Goal: Task Accomplishment & Management: Use online tool/utility

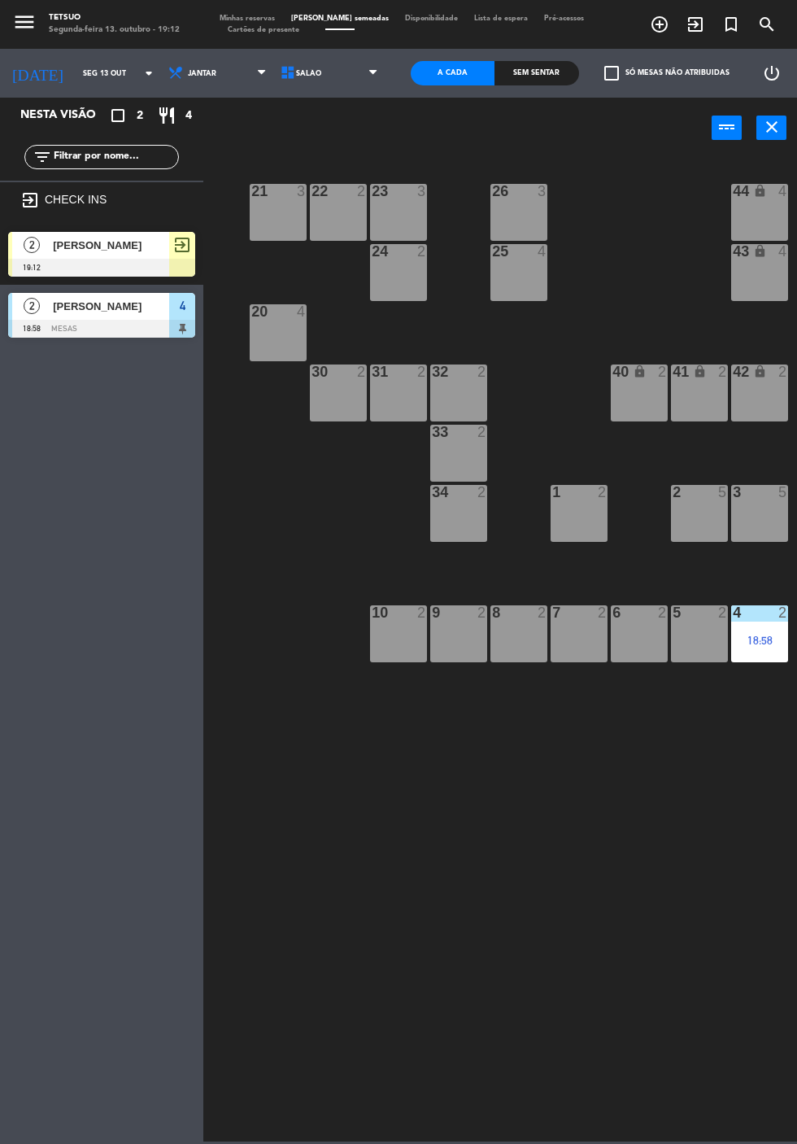
scroll to position [0, 85]
click at [135, 259] on div at bounding box center [101, 268] width 187 height 18
click at [382, 744] on div "21 3 22 2 23 3 26 3 44 lock 4 24 2 25 4 43 lock 4 50 lock 10 20 4 40 lock 2 41 …" at bounding box center [505, 648] width 586 height 986
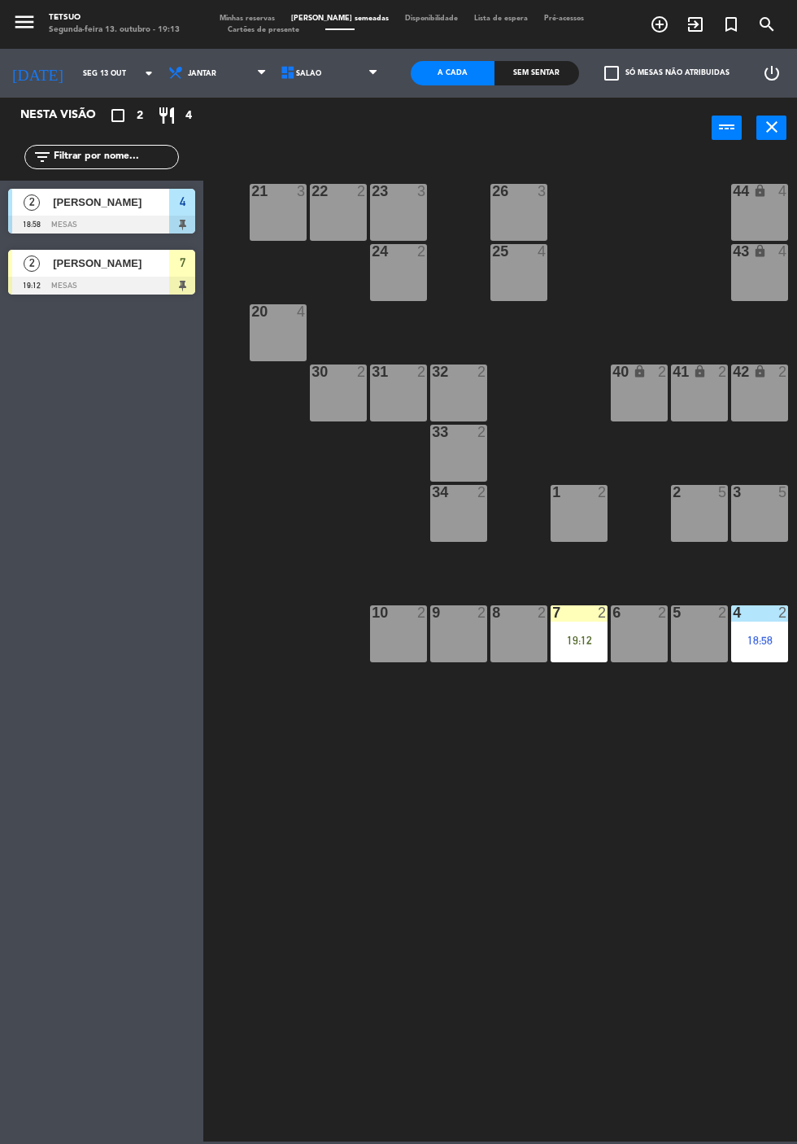
click at [120, 271] on span "[PERSON_NAME]" at bounding box center [111, 263] width 116 height 17
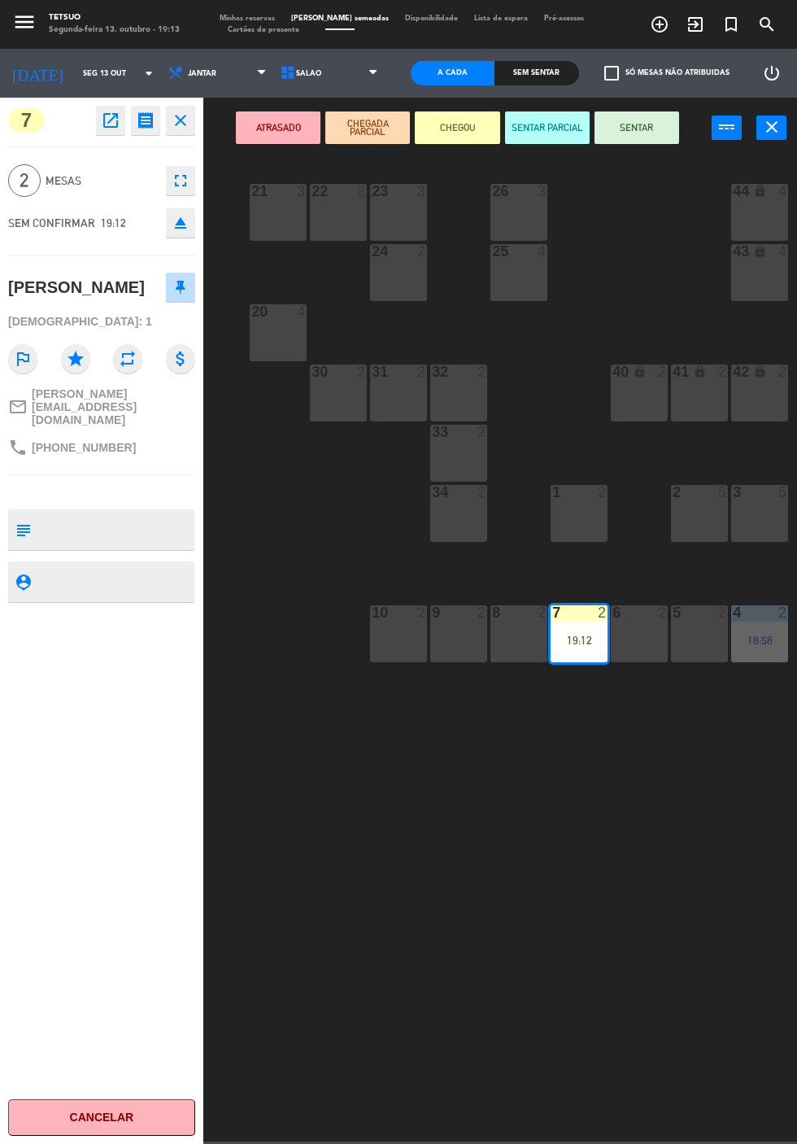
click at [664, 130] on button "SENTAR" at bounding box center [637, 127] width 85 height 33
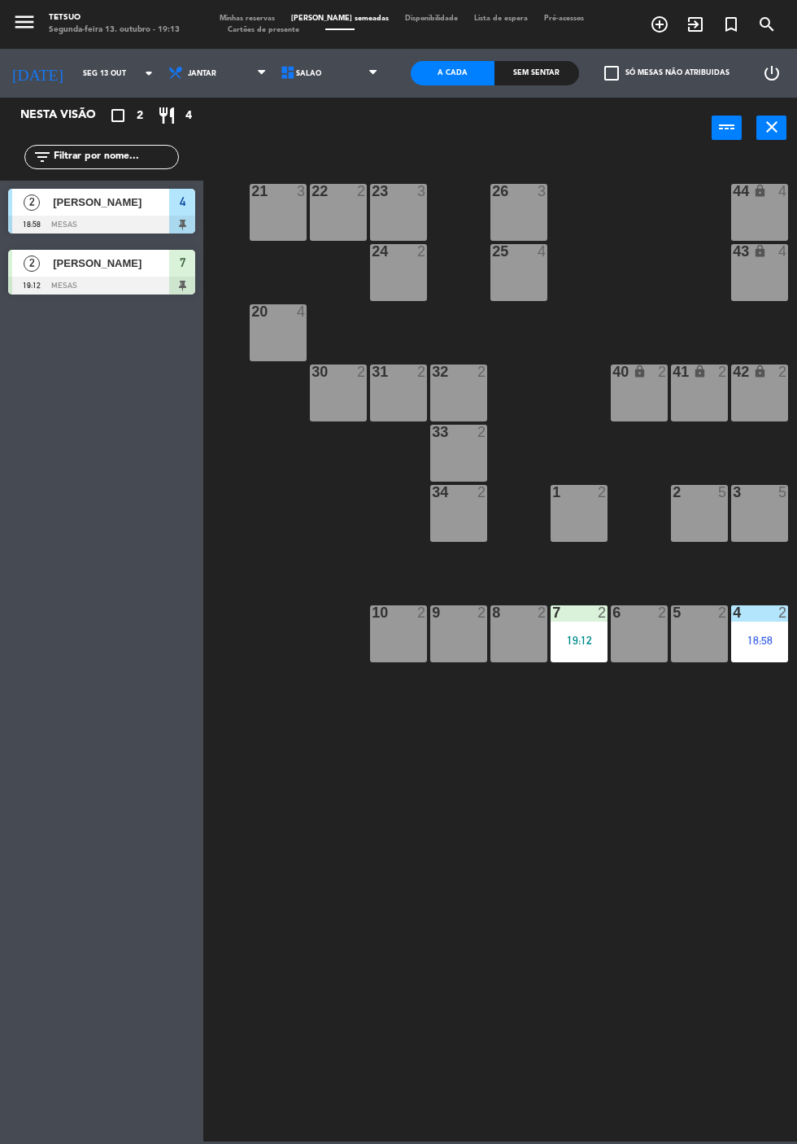
click at [533, 883] on div "21 3 22 2 23 3 26 3 44 lock 4 24 2 25 4 43 lock 4 50 lock 10 20 4 40 lock 2 41 …" at bounding box center [505, 648] width 586 height 986
click at [572, 630] on div "7 2 19:12" at bounding box center [579, 633] width 57 height 57
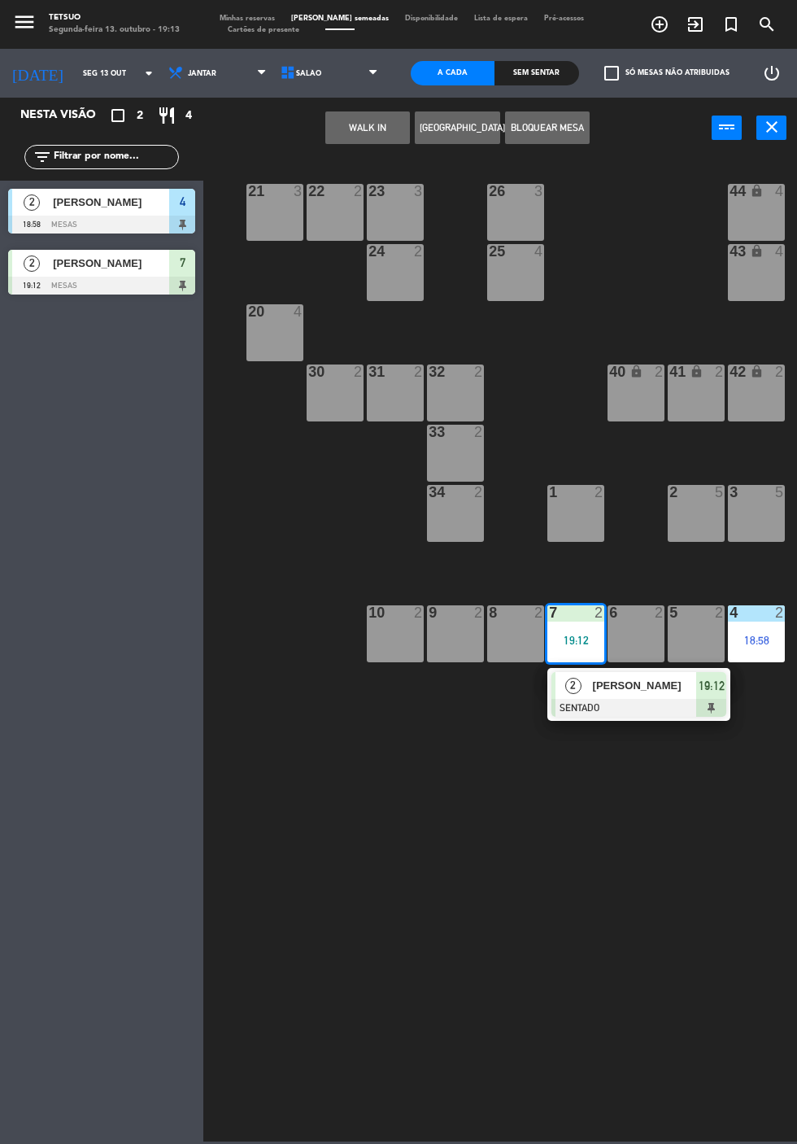
scroll to position [0, 86]
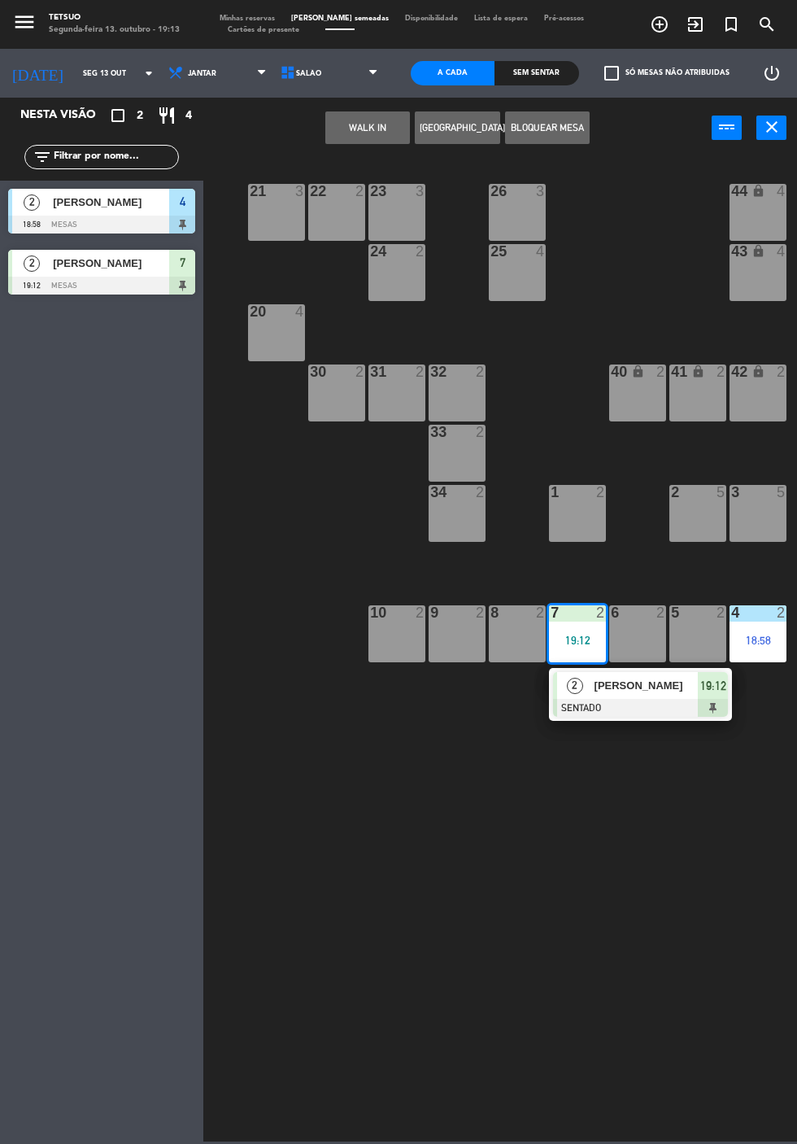
click at [522, 628] on div "8 2" at bounding box center [517, 633] width 57 height 57
click at [356, 135] on button "MOVER" at bounding box center [323, 127] width 85 height 33
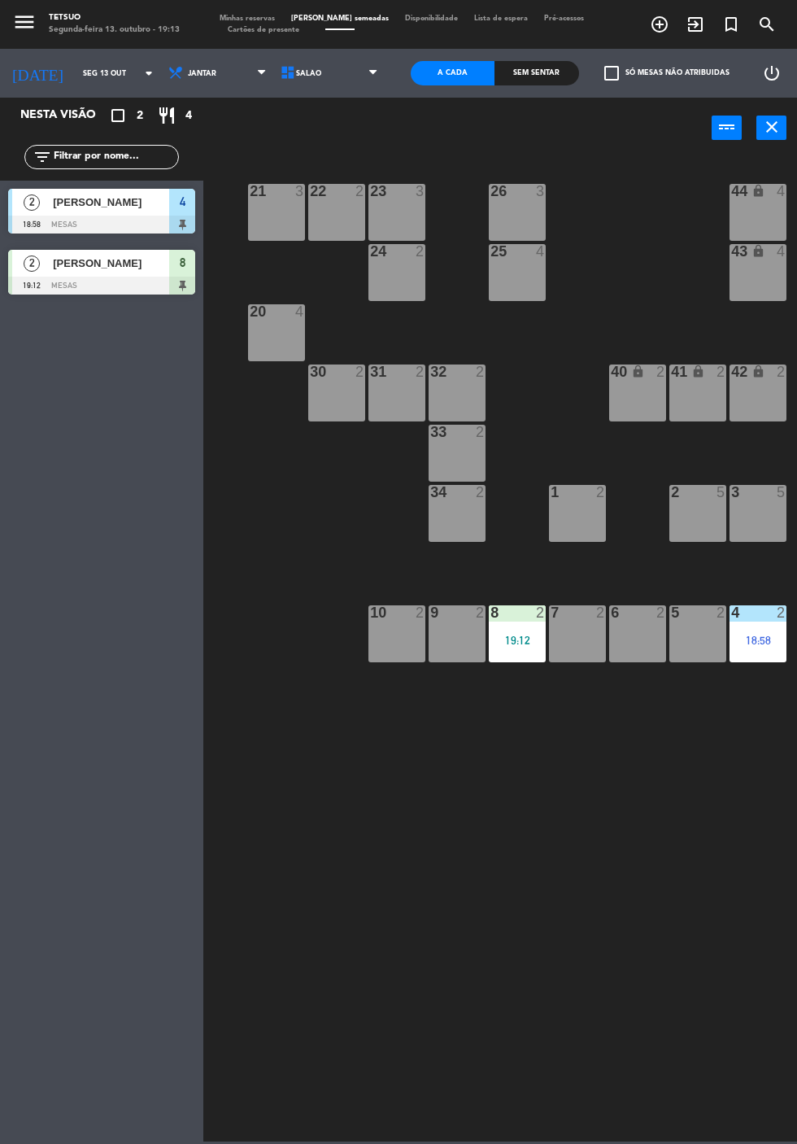
click at [534, 870] on div "21 3 22 2 23 3 26 3 44 lock 4 24 2 25 4 43 lock 4 50 lock 10 20 4 40 lock 2 41 …" at bounding box center [505, 648] width 586 height 986
click at [695, 28] on icon "exit_to_app" at bounding box center [696, 25] width 20 height 20
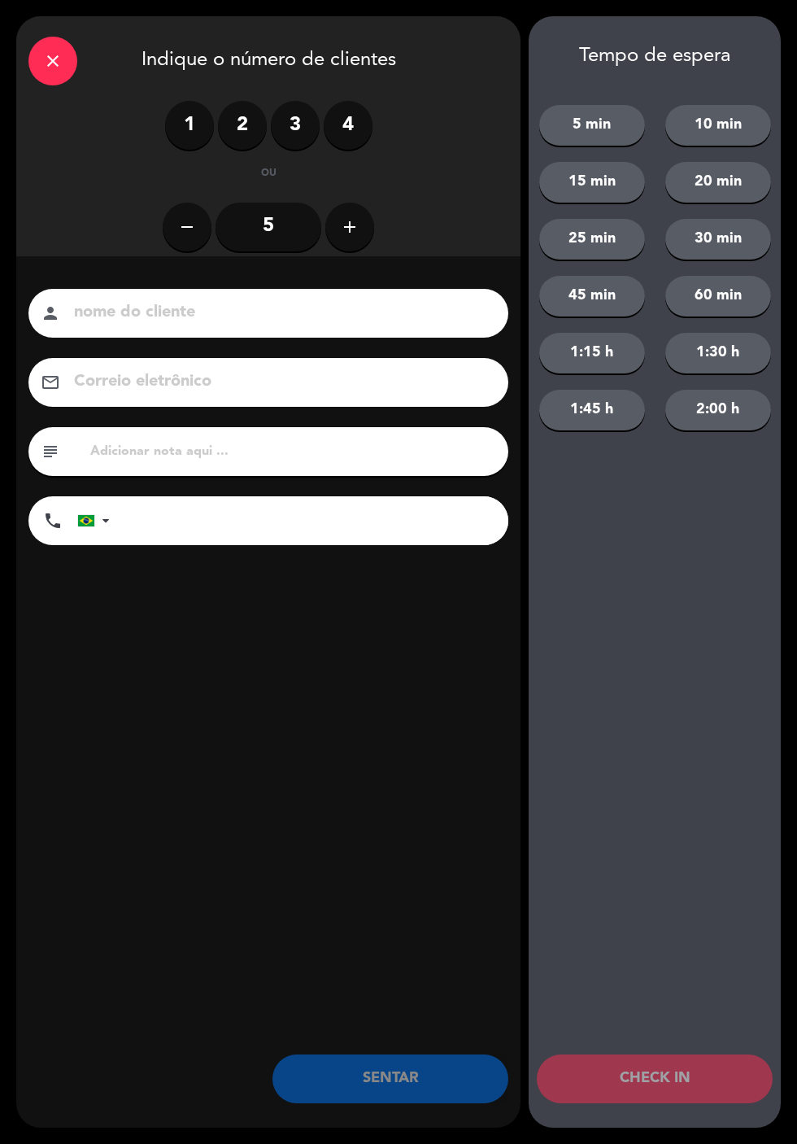
click at [202, 135] on label "1" at bounding box center [189, 125] width 49 height 49
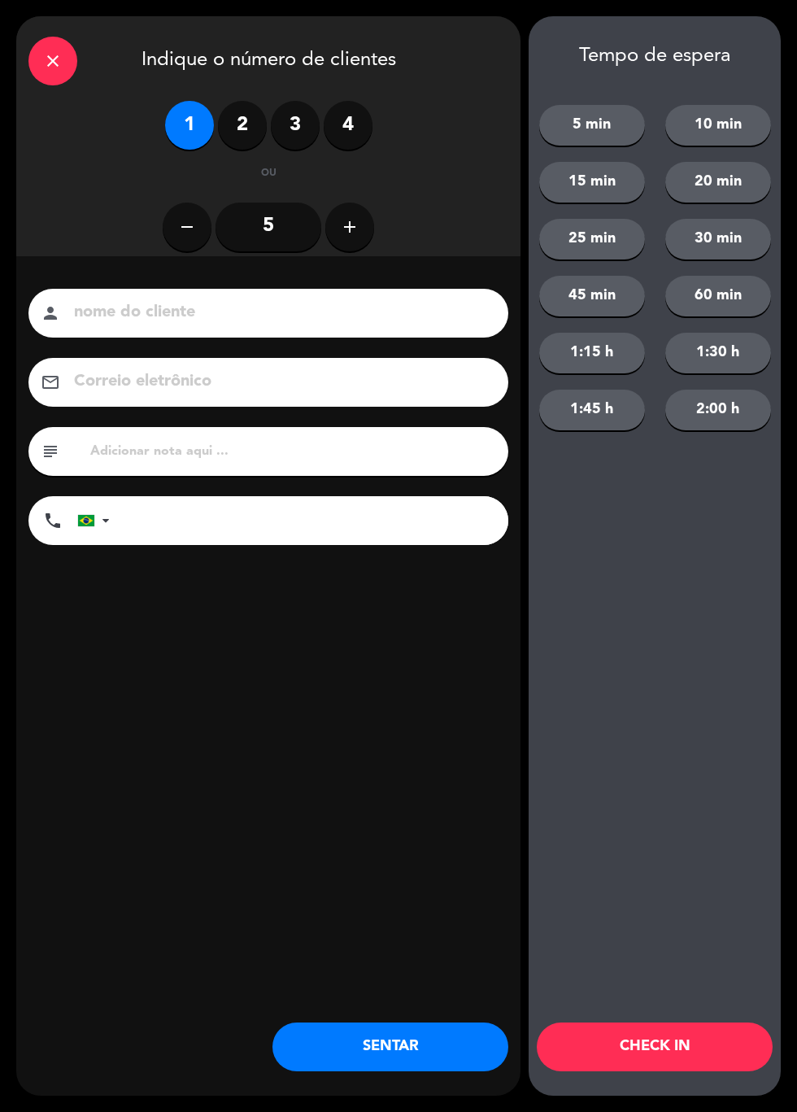
click at [298, 312] on input at bounding box center [279, 313] width 415 height 28
click at [293, 325] on input at bounding box center [279, 313] width 415 height 28
type input "Andressa"
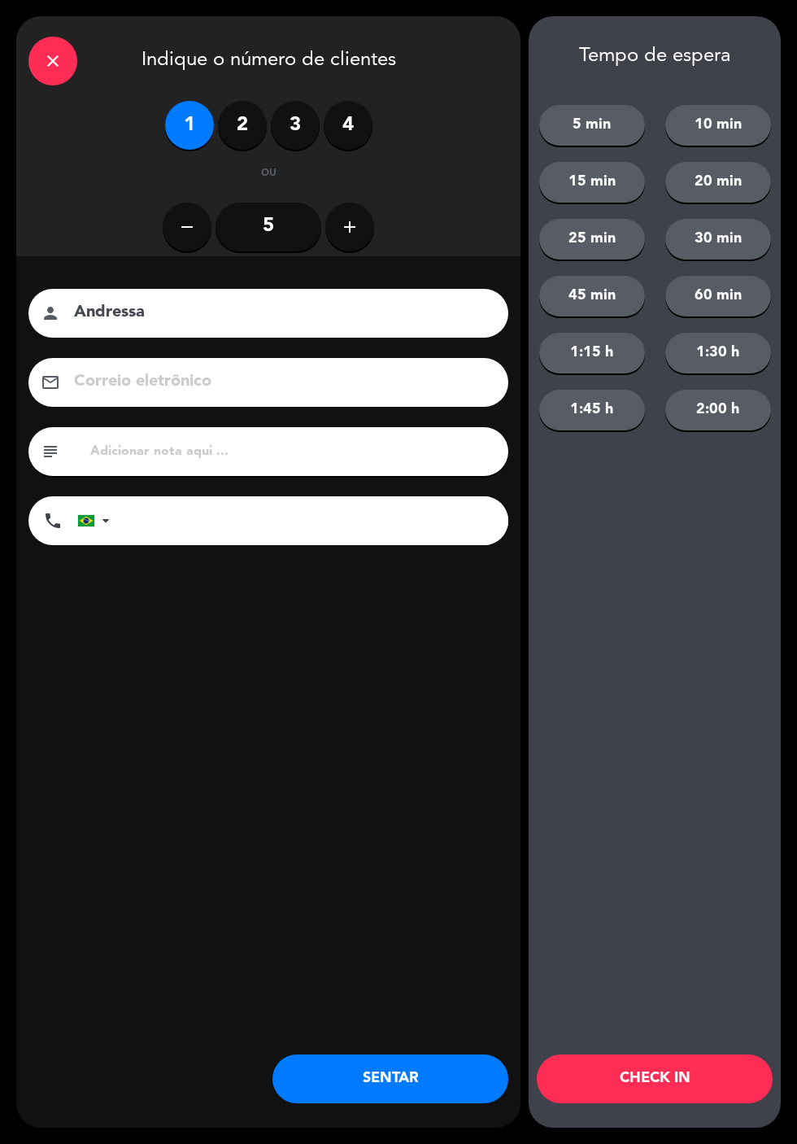
click at [45, 101] on div "1 2 3 4" at bounding box center [268, 125] width 480 height 49
click at [55, 68] on icon "close" at bounding box center [53, 61] width 20 height 20
